Goal: Find specific page/section: Find specific page/section

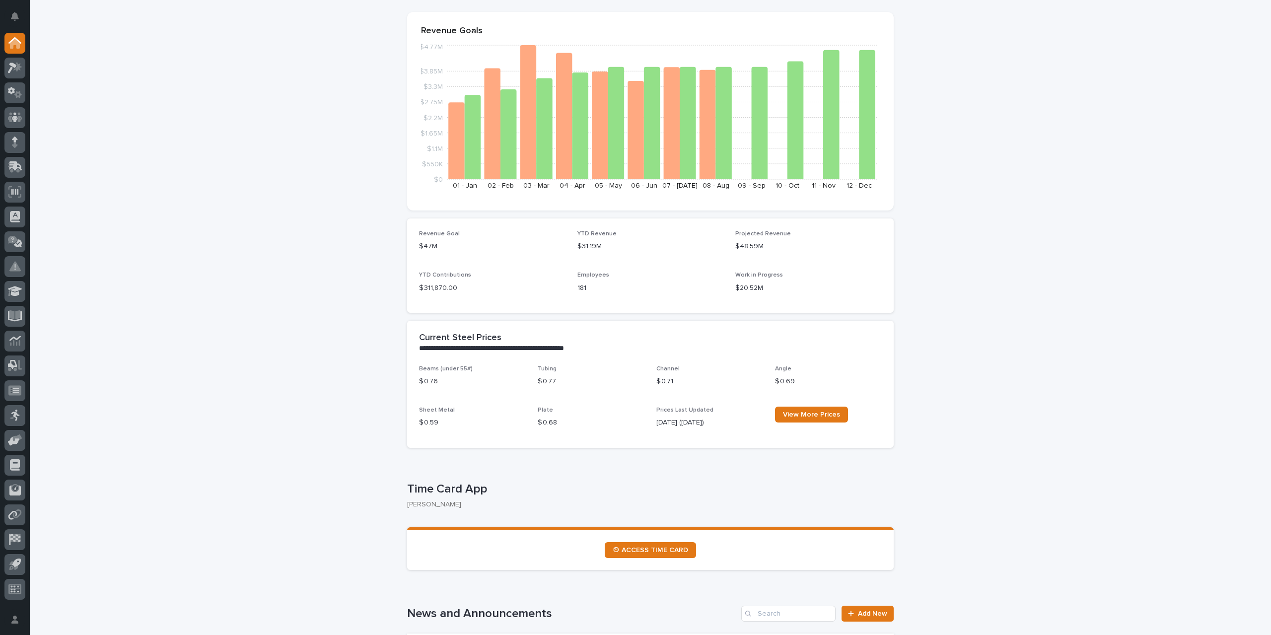
scroll to position [149, 0]
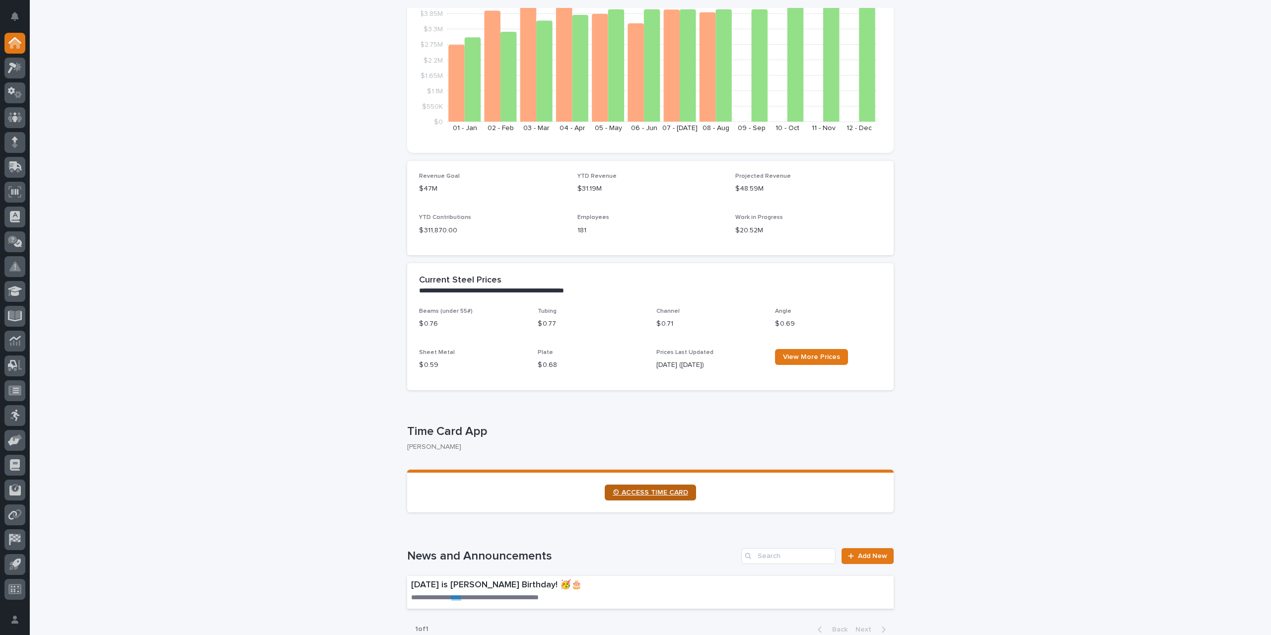
click at [636, 492] on span "⏲ ACCESS TIME CARD" at bounding box center [649, 492] width 75 height 7
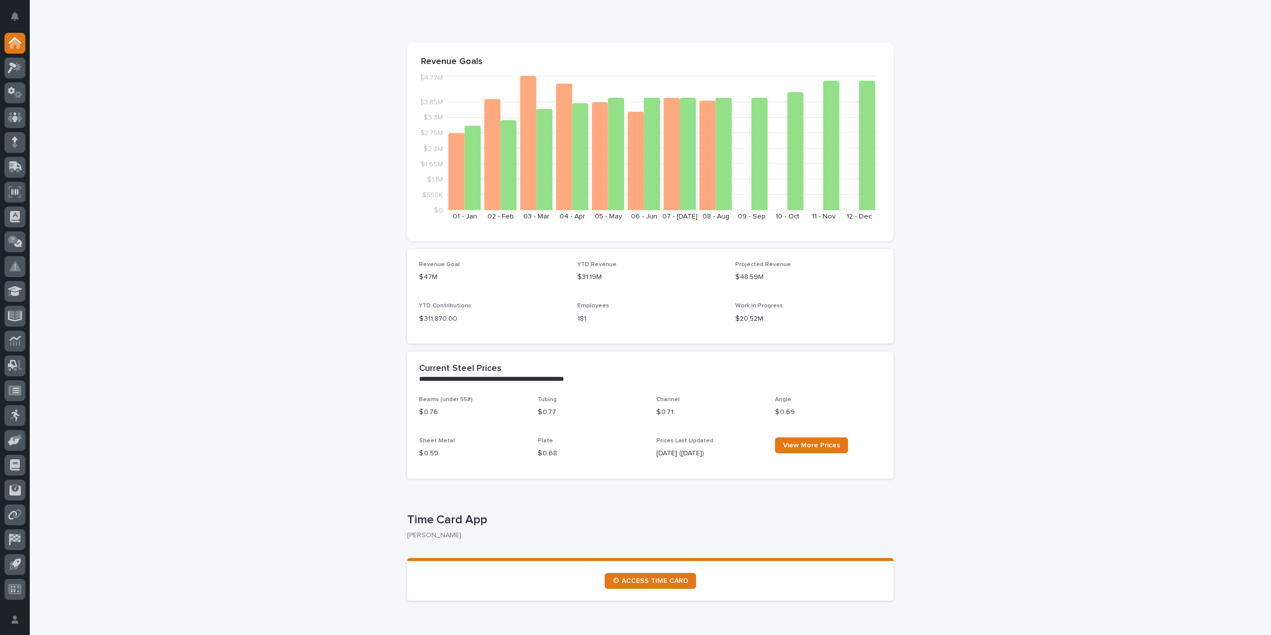
scroll to position [0, 0]
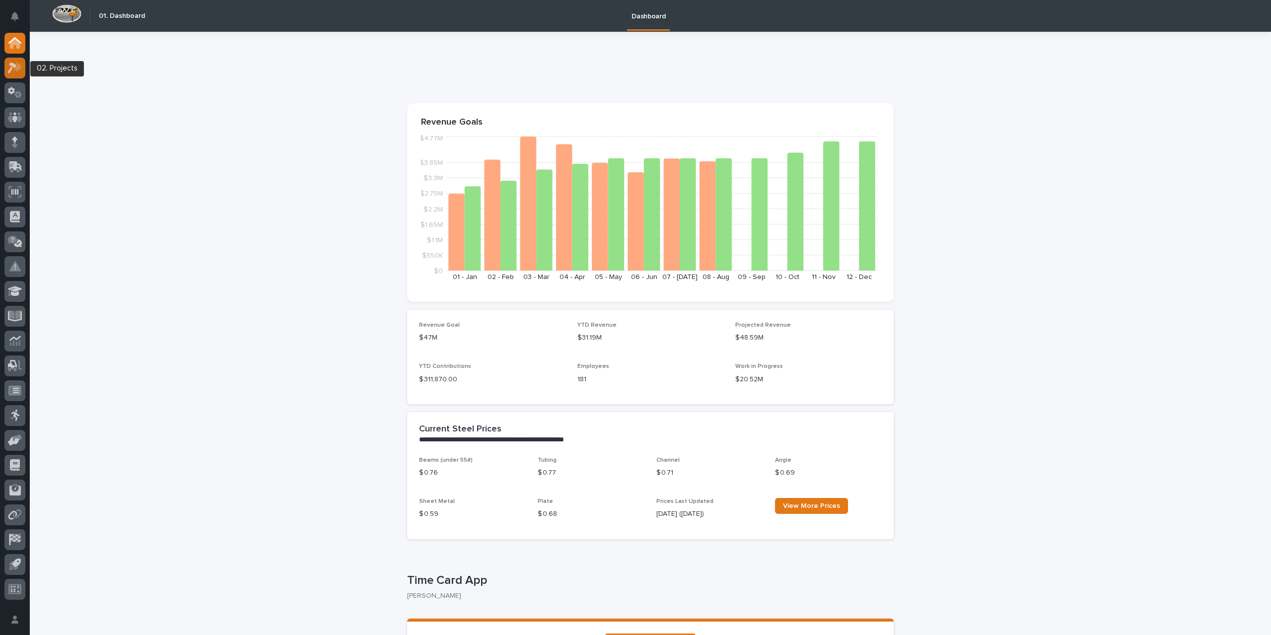
click at [16, 70] on icon at bounding box center [15, 67] width 14 height 11
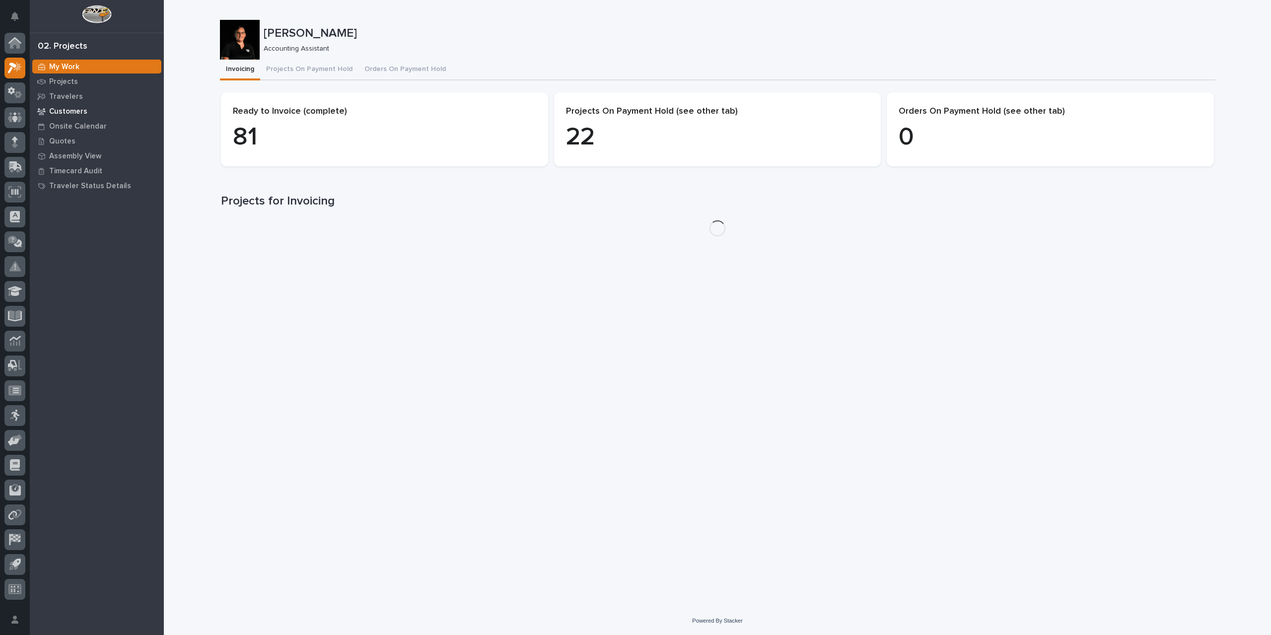
click at [66, 113] on p "Customers" at bounding box center [68, 111] width 38 height 9
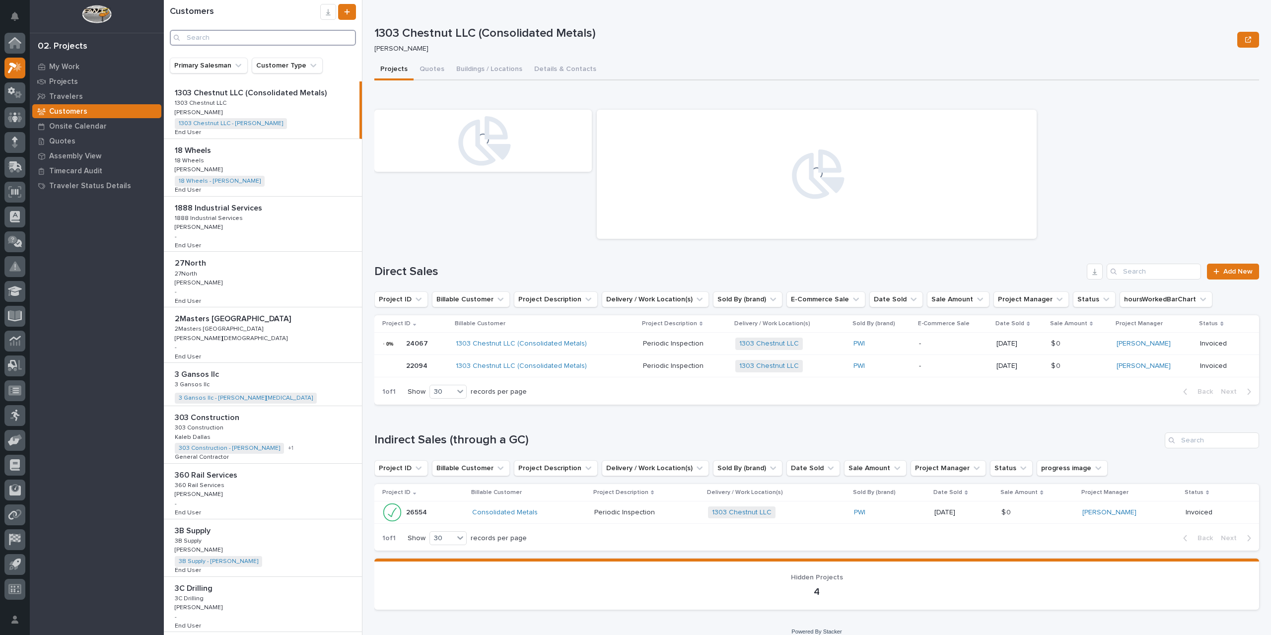
click at [224, 35] on input "Search" at bounding box center [263, 38] width 186 height 16
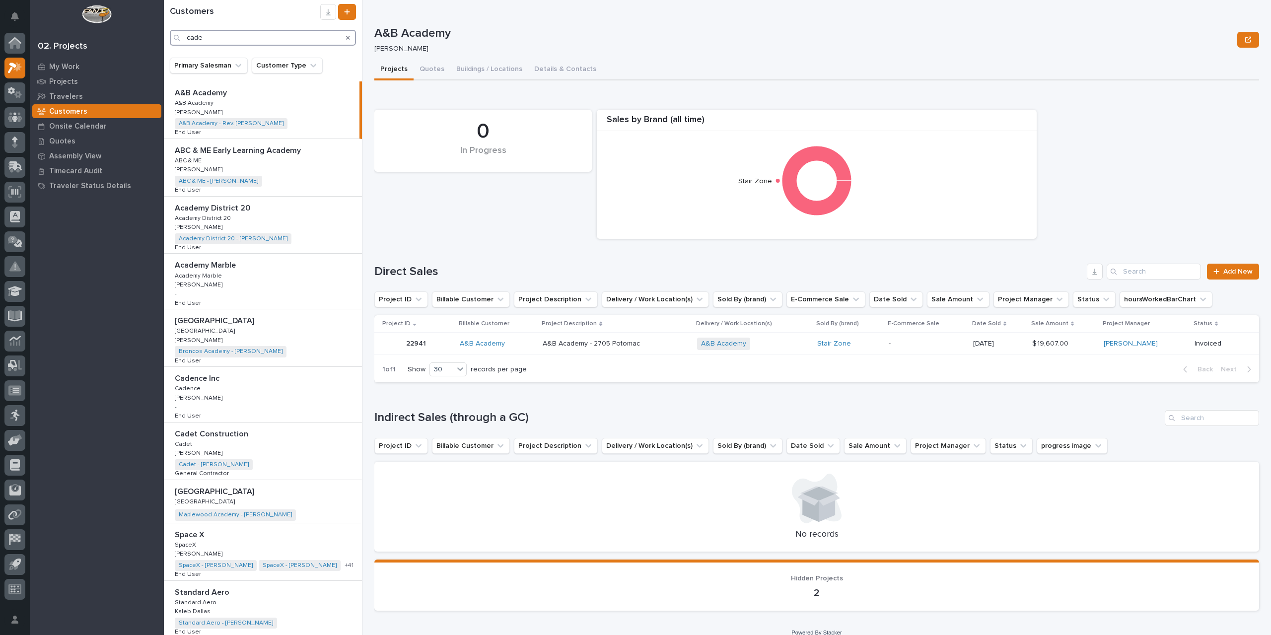
type input "cade"
click at [207, 378] on p "Cadence Inc" at bounding box center [198, 377] width 47 height 11
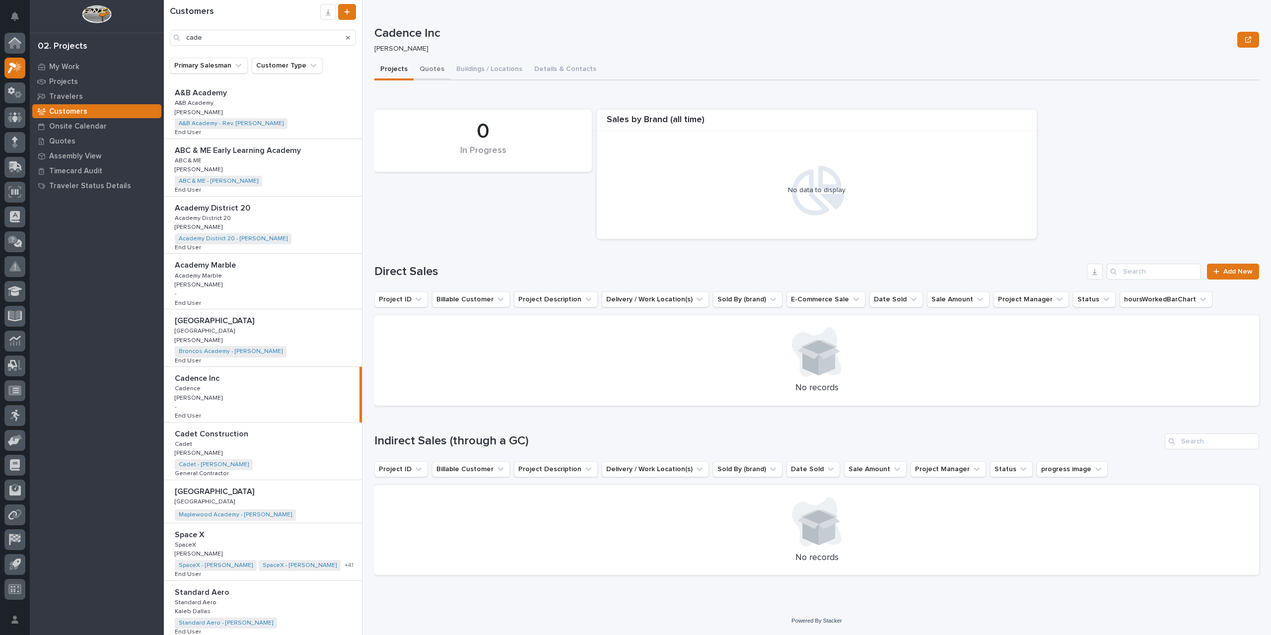
click at [434, 69] on button "Quotes" at bounding box center [431, 70] width 37 height 21
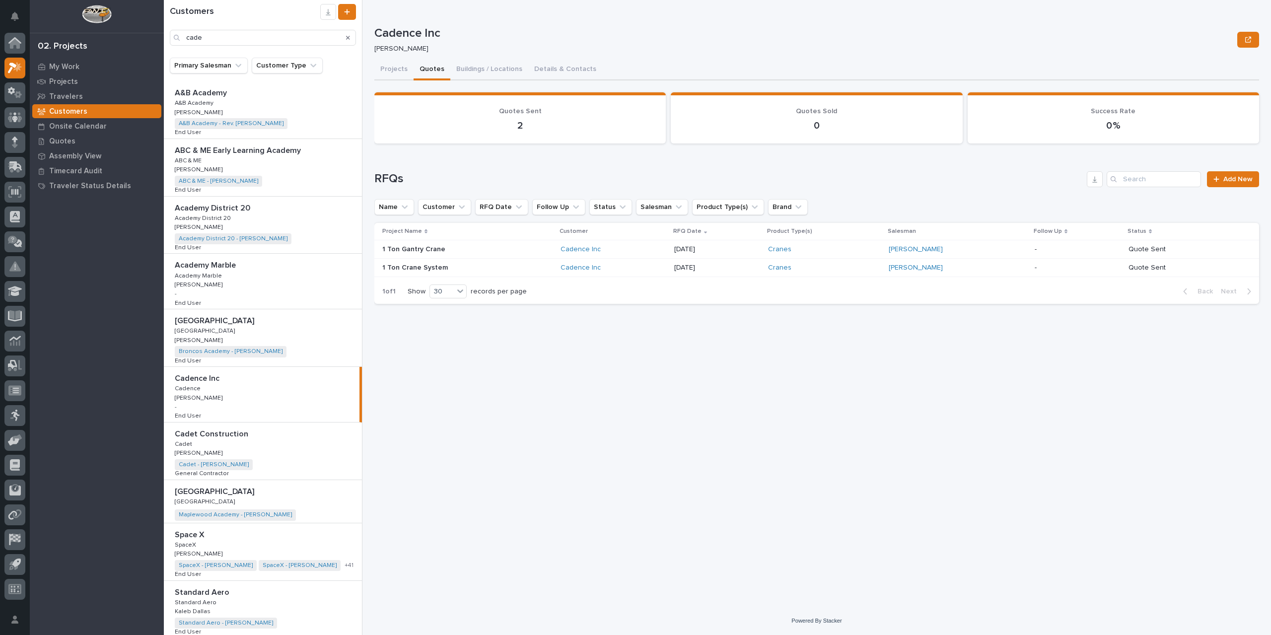
click at [641, 252] on div "Cadence Inc" at bounding box center [612, 249] width 105 height 8
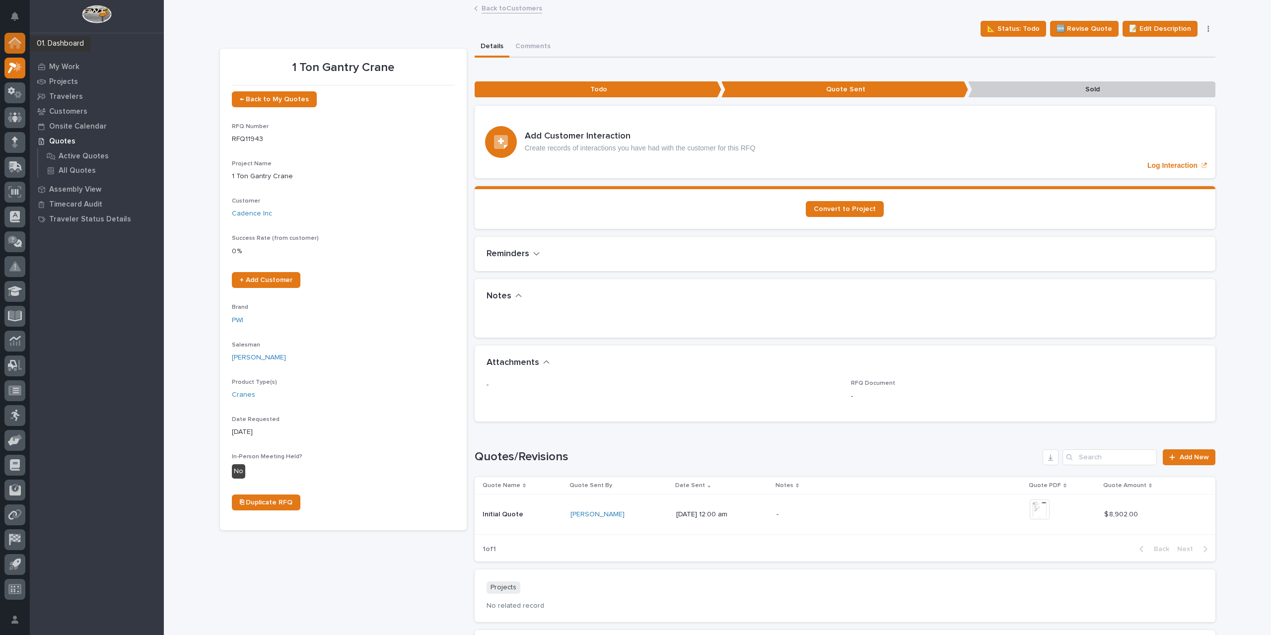
click at [23, 39] on div at bounding box center [14, 43] width 21 height 21
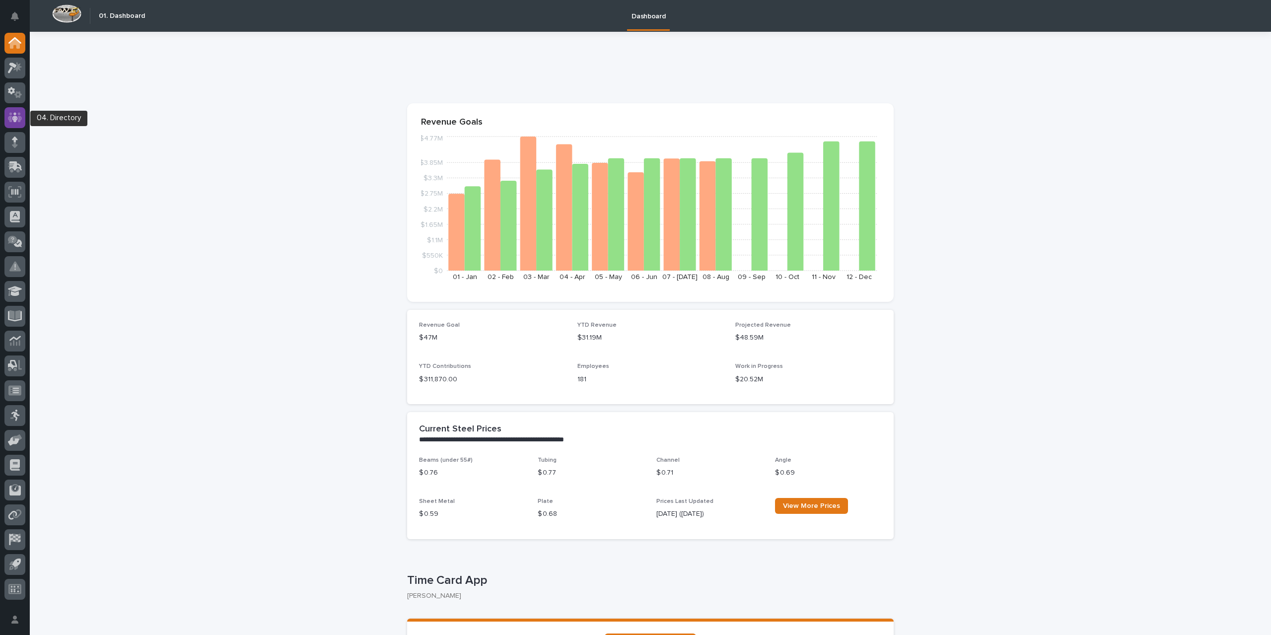
click at [19, 121] on icon at bounding box center [15, 117] width 14 height 10
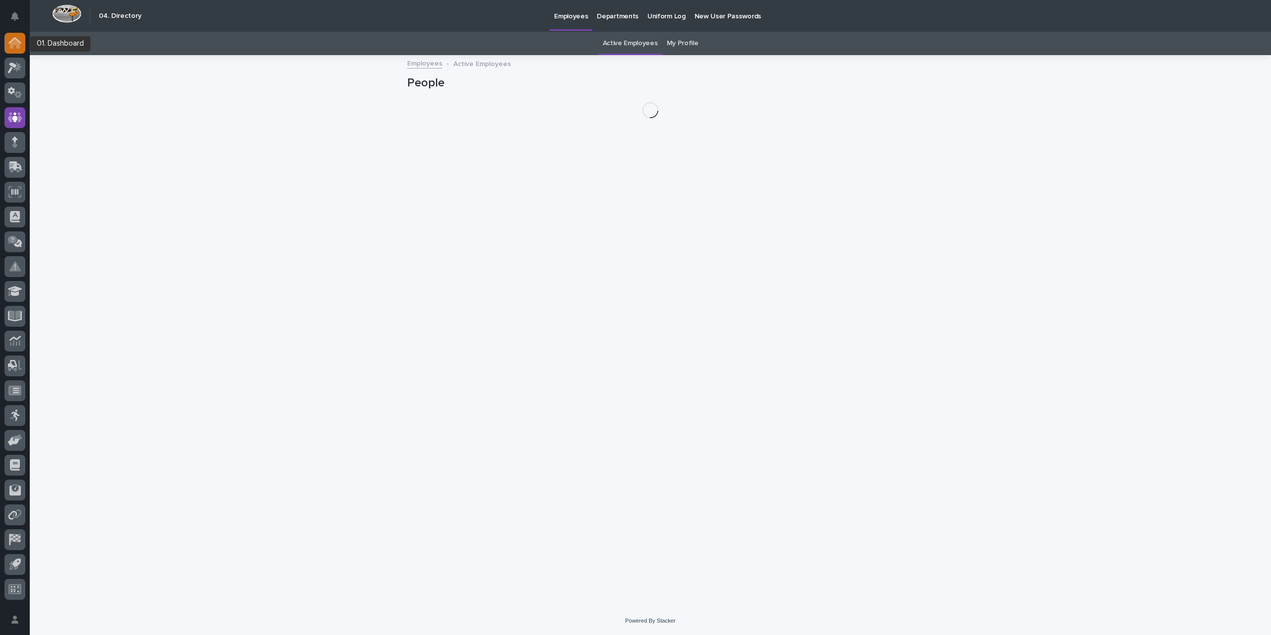
click at [14, 44] on icon at bounding box center [15, 44] width 10 height 10
